Goal: Information Seeking & Learning: Learn about a topic

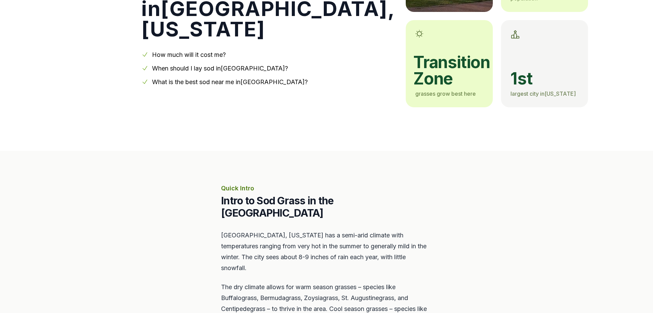
scroll to position [139, 0]
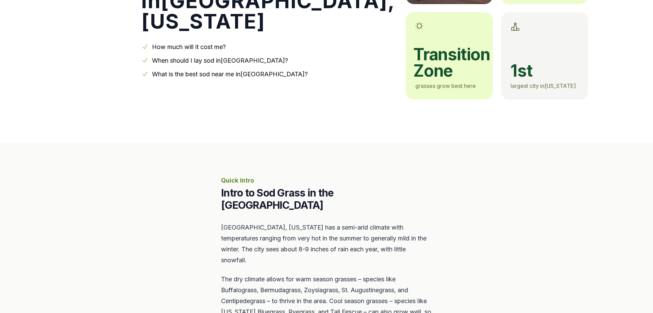
click at [187, 62] on link "When should I lay sod in [GEOGRAPHIC_DATA] ?" at bounding box center [220, 60] width 136 height 7
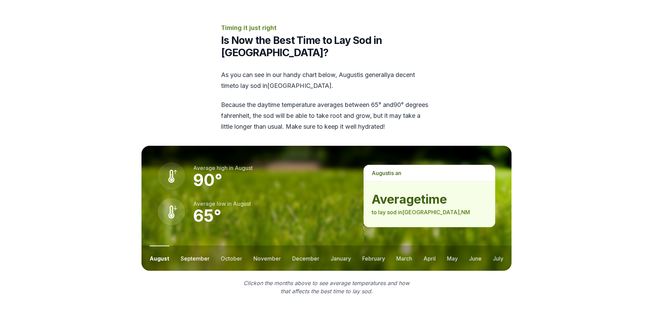
click at [190, 245] on button "september" at bounding box center [195, 257] width 29 height 25
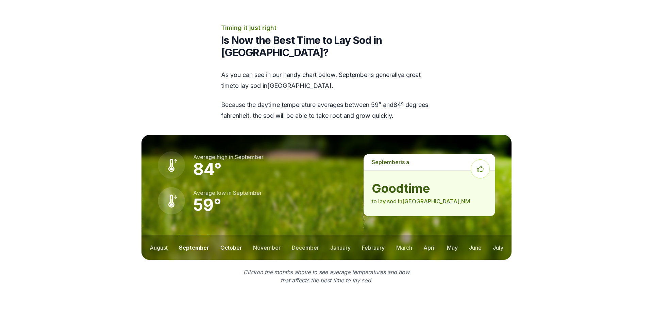
click at [227, 234] on button "october" at bounding box center [230, 246] width 21 height 25
click at [268, 234] on button "november" at bounding box center [267, 246] width 28 height 25
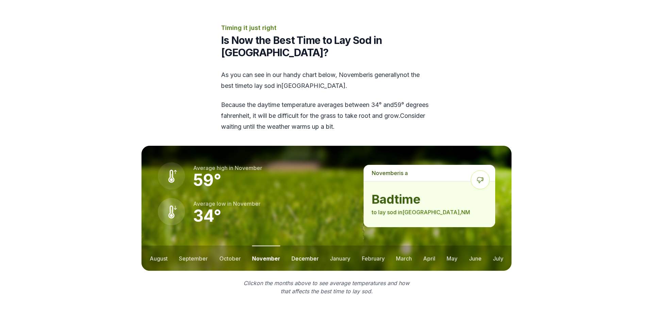
click at [308, 245] on button "december" at bounding box center [305, 257] width 27 height 25
click at [339, 245] on button "january" at bounding box center [340, 257] width 20 height 25
click at [374, 245] on button "february" at bounding box center [374, 257] width 23 height 25
click at [406, 245] on button "march" at bounding box center [404, 257] width 16 height 25
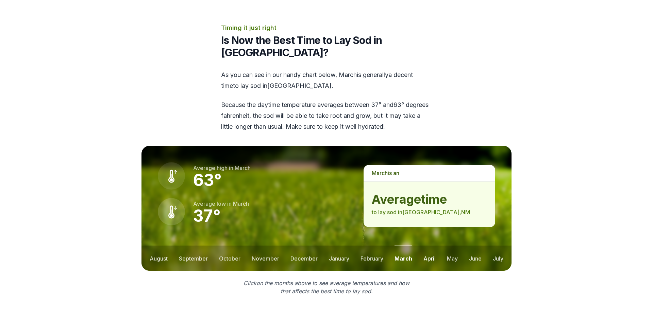
click at [430, 245] on button "april" at bounding box center [430, 257] width 12 height 25
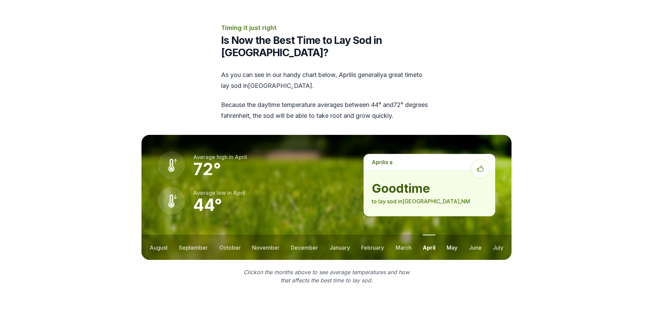
click at [454, 234] on button "may" at bounding box center [452, 246] width 11 height 25
click at [471, 234] on button "june" at bounding box center [475, 246] width 13 height 25
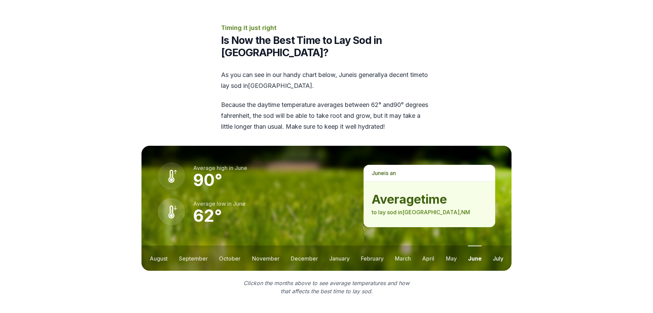
click at [498, 245] on button "july" at bounding box center [498, 257] width 11 height 25
click at [160, 245] on button "august" at bounding box center [159, 257] width 18 height 25
click at [199, 245] on button "september" at bounding box center [195, 257] width 29 height 25
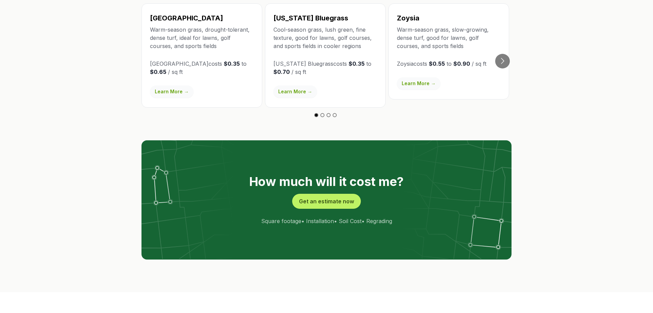
scroll to position [1247, 0]
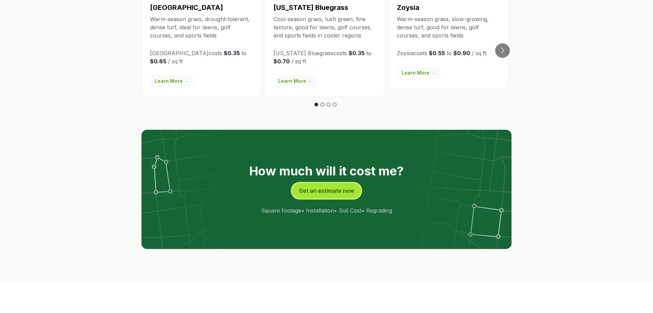
click at [325, 183] on button "Get an estimate now" at bounding box center [326, 190] width 69 height 15
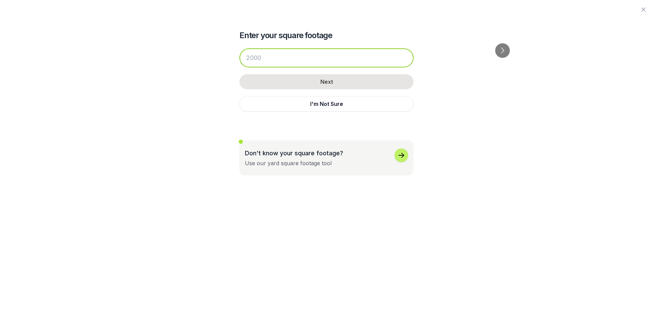
click at [270, 57] on input "number" at bounding box center [327, 57] width 174 height 19
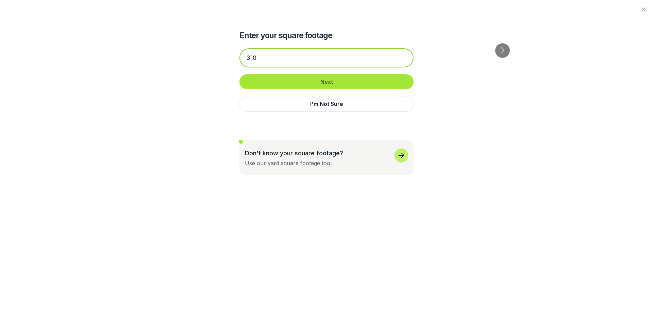
type input "310"
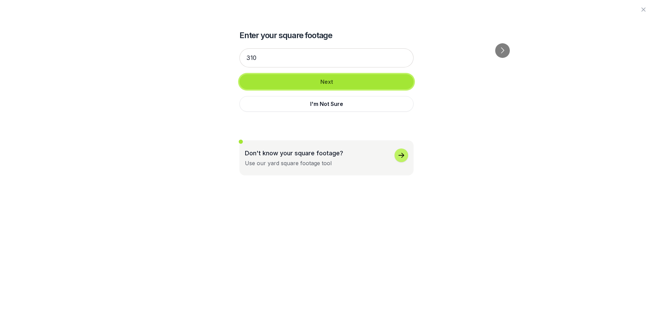
click at [310, 86] on button "Next" at bounding box center [327, 81] width 174 height 15
